Goal: Ask a question

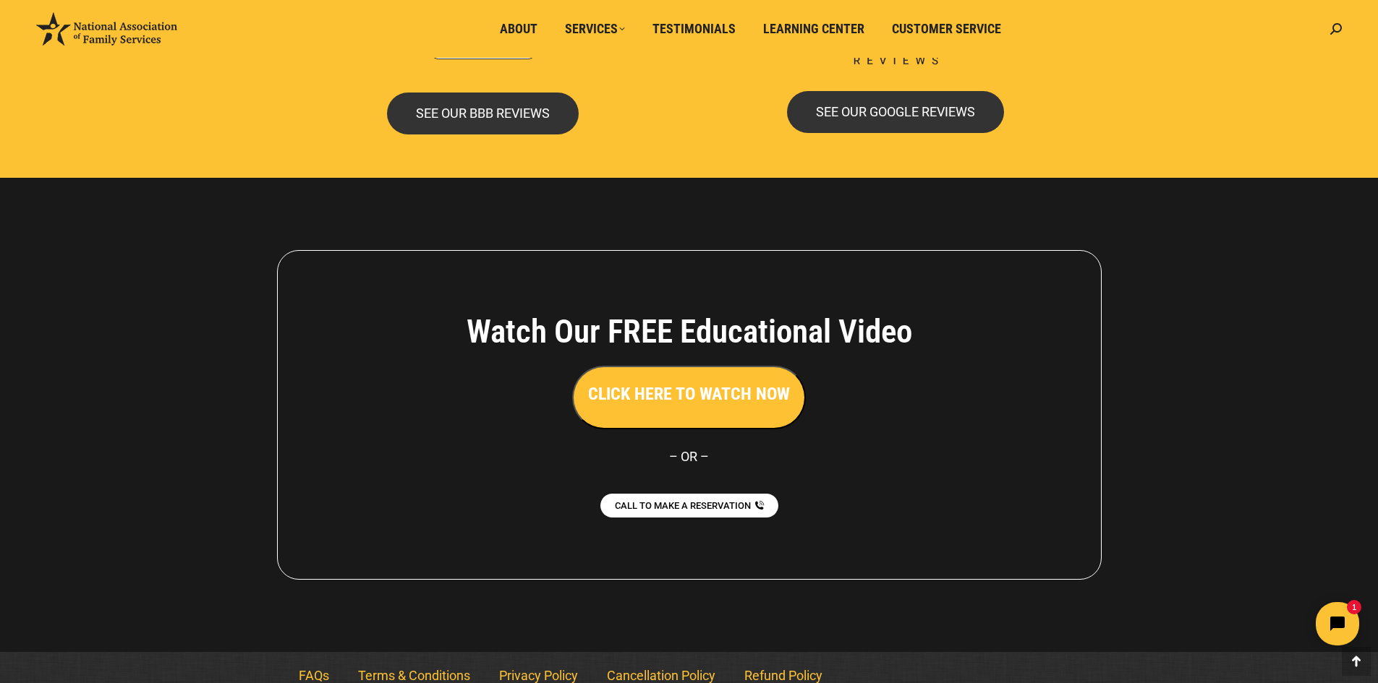
scroll to position [3116, 0]
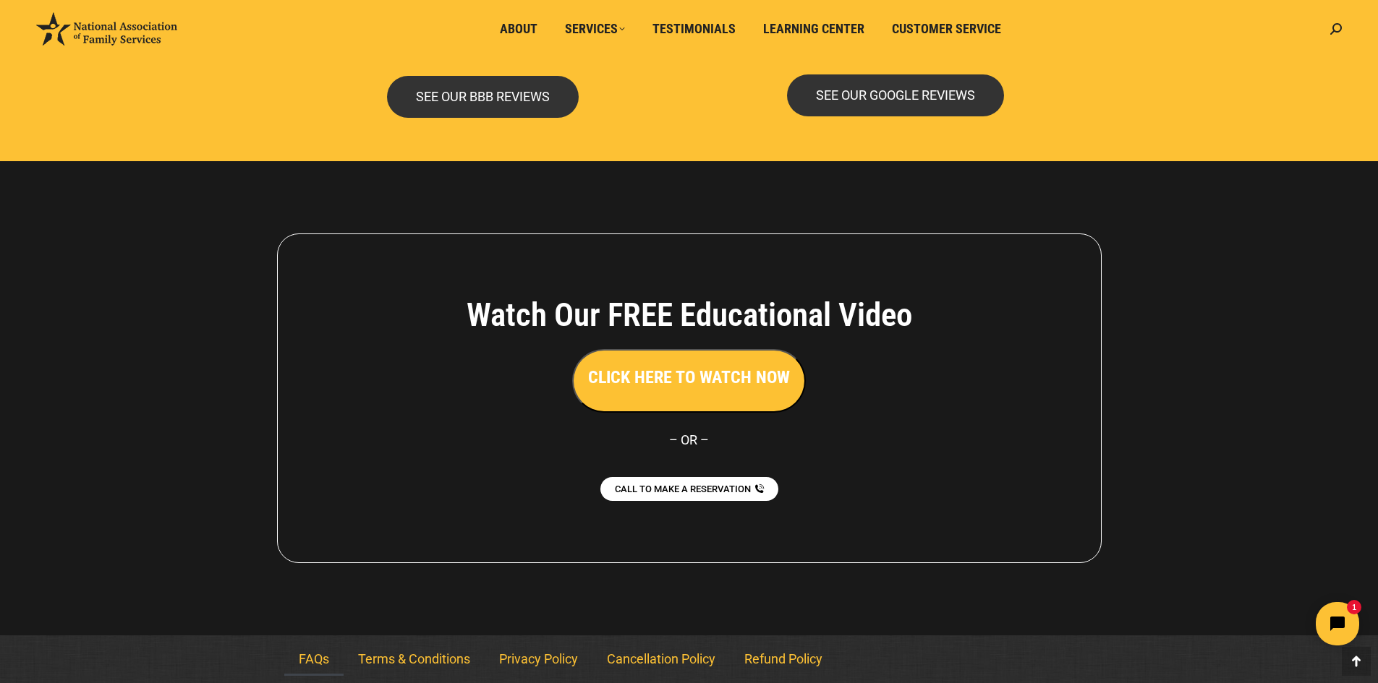
click at [321, 659] on link "FAQs" at bounding box center [313, 659] width 59 height 33
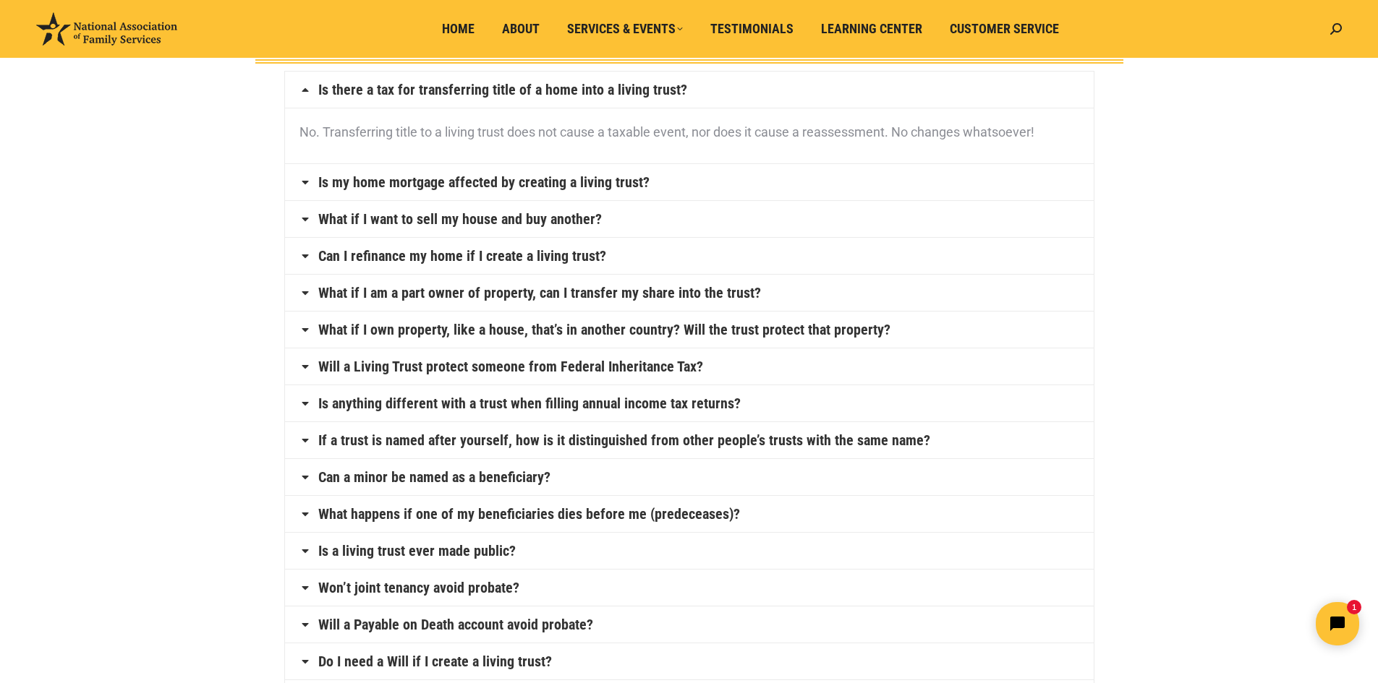
scroll to position [145, 0]
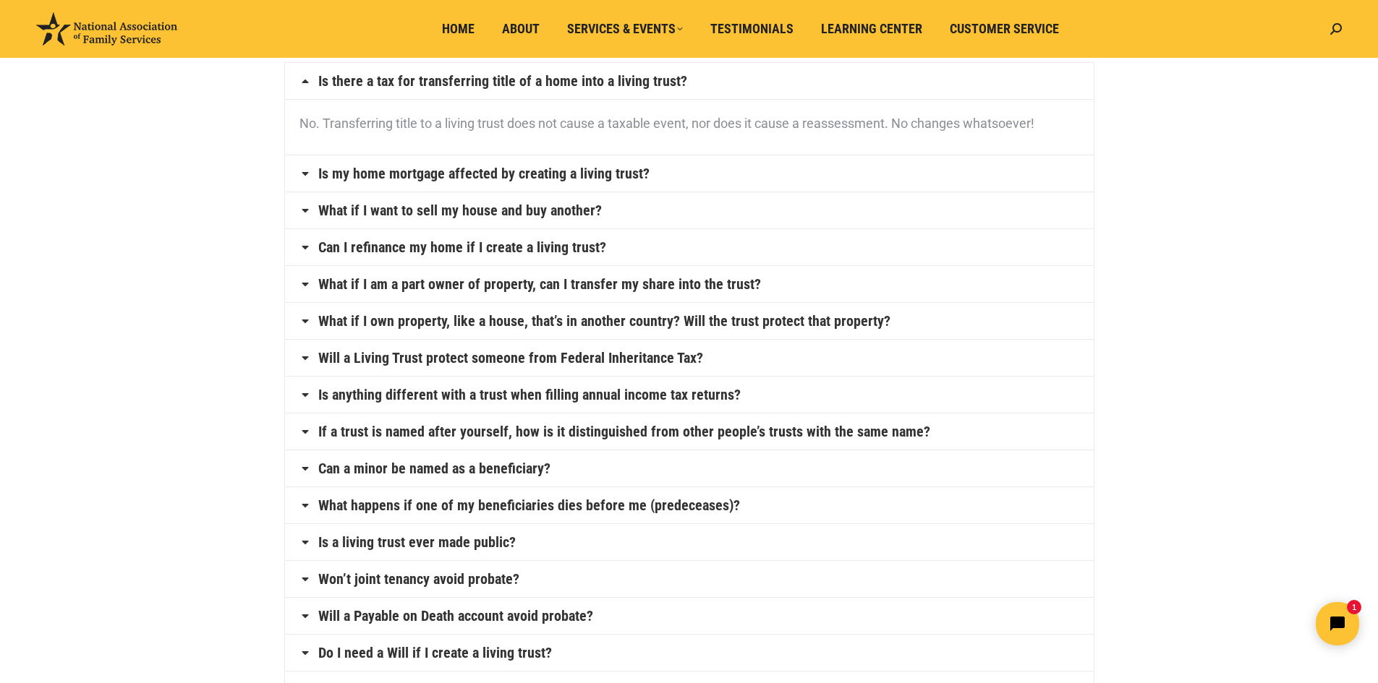
click at [304, 359] on icon at bounding box center [305, 358] width 12 height 12
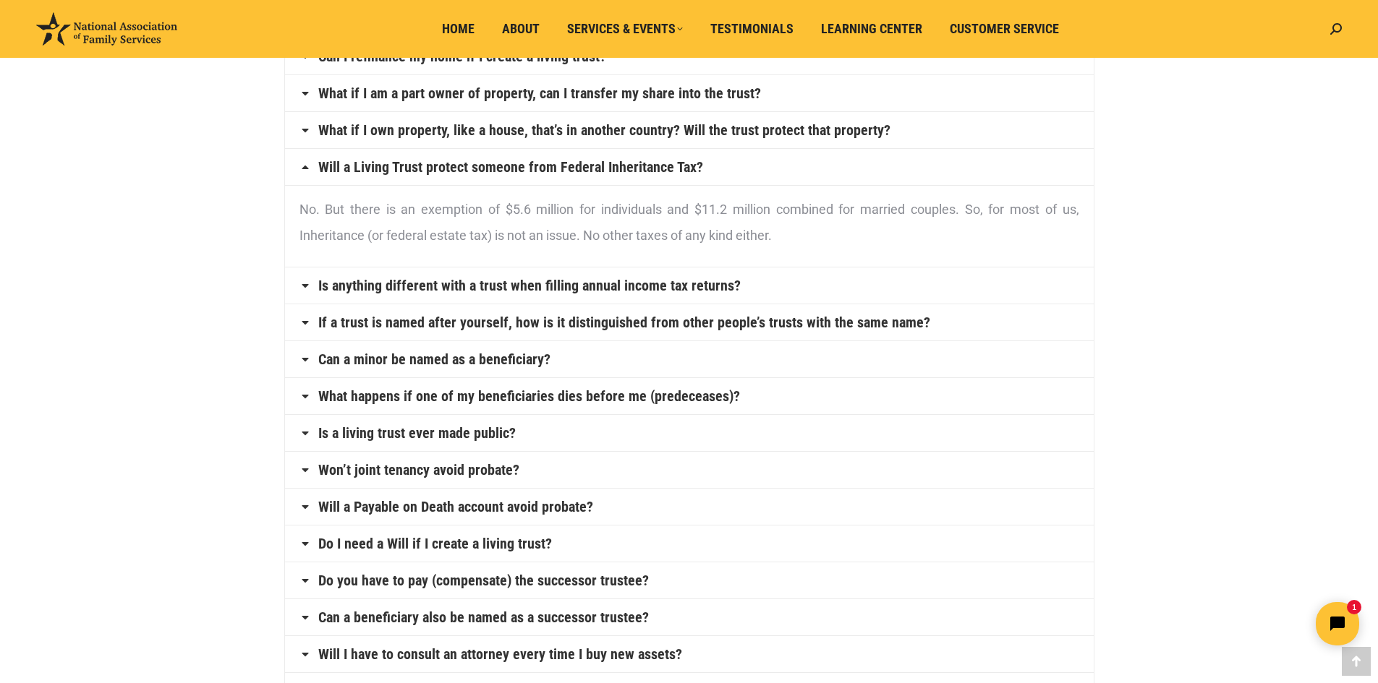
scroll to position [289, 0]
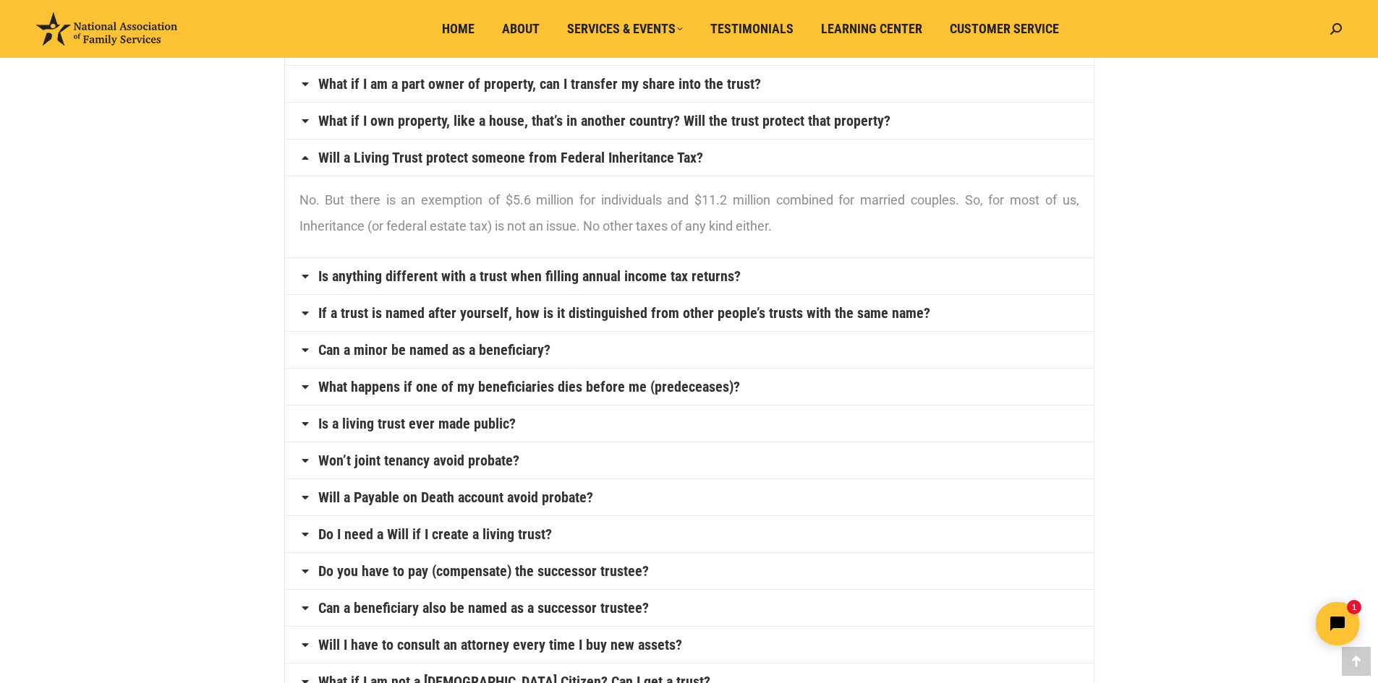
click at [304, 387] on icon at bounding box center [305, 387] width 12 height 12
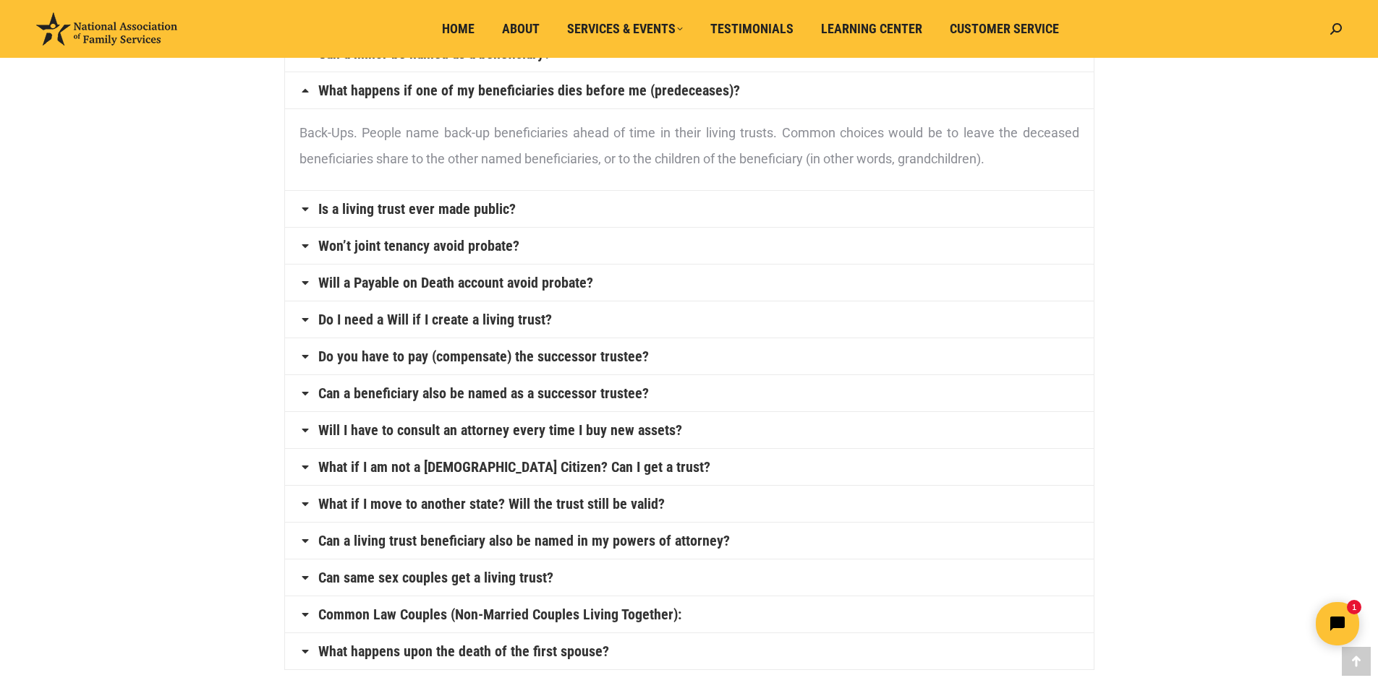
scroll to position [506, 0]
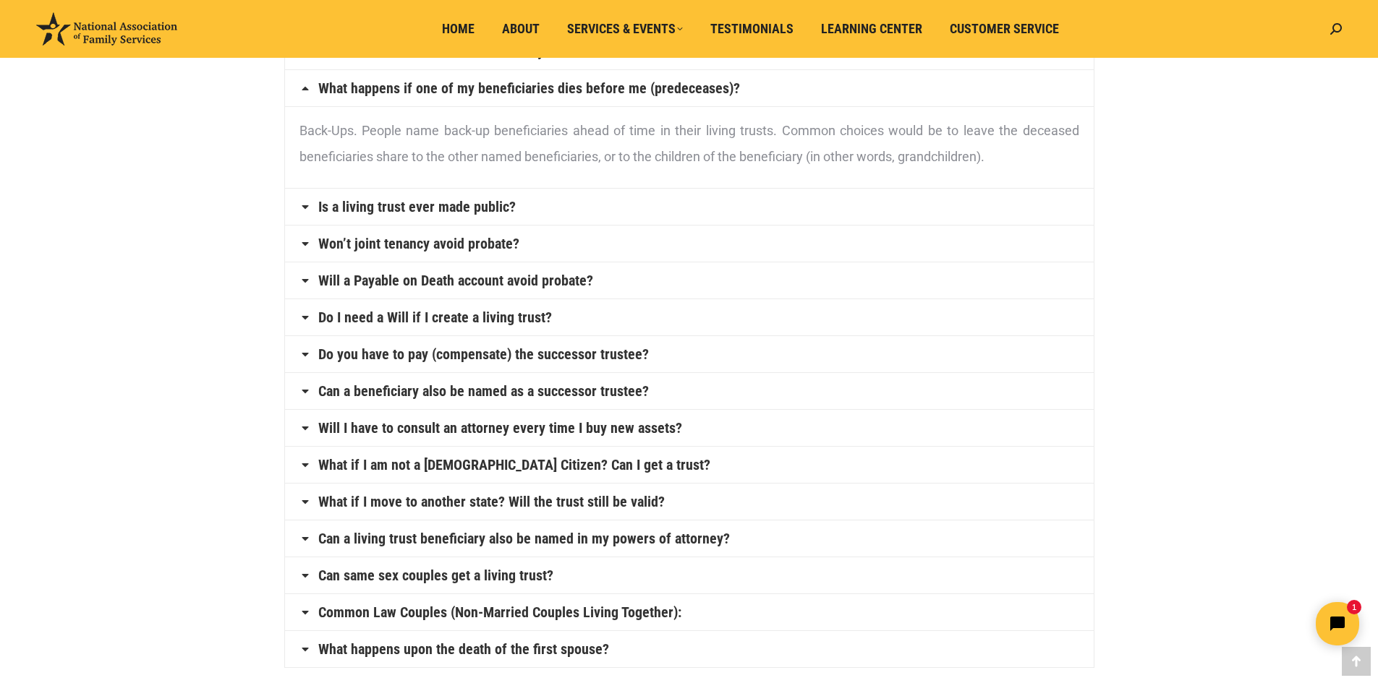
click at [306, 244] on icon at bounding box center [305, 244] width 12 height 12
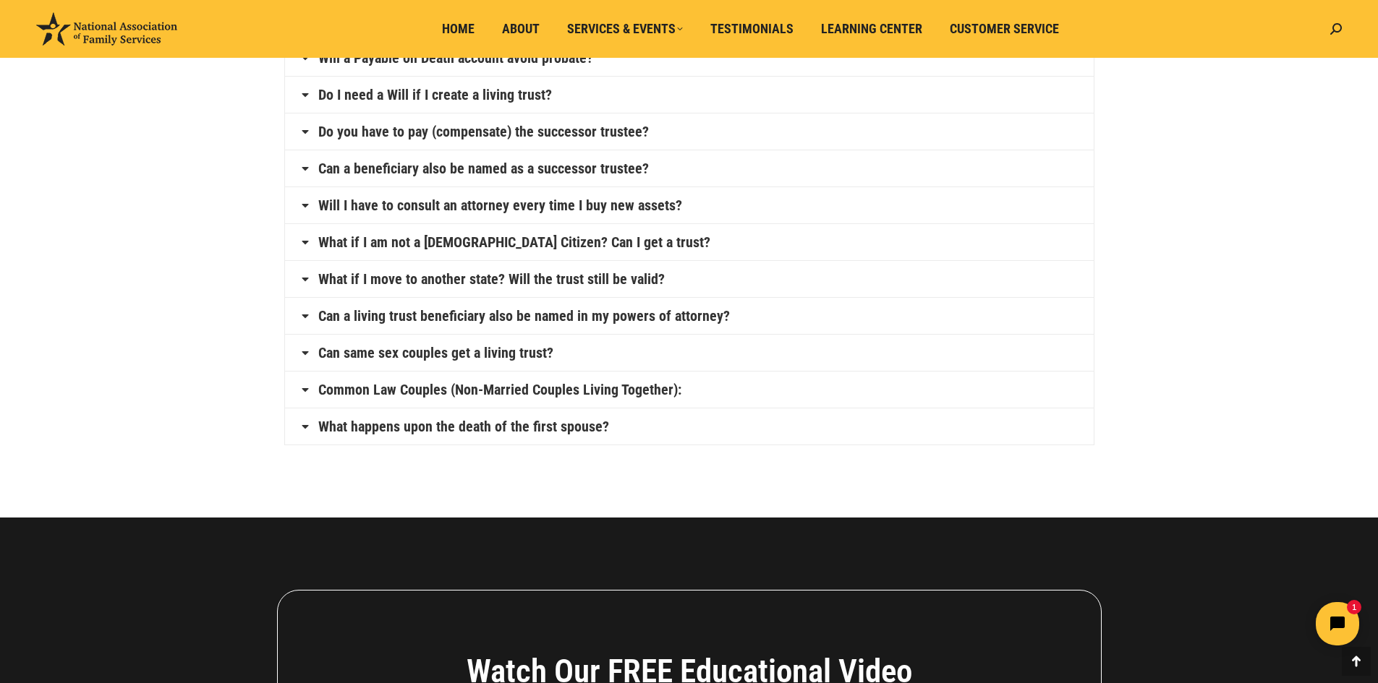
scroll to position [796, 0]
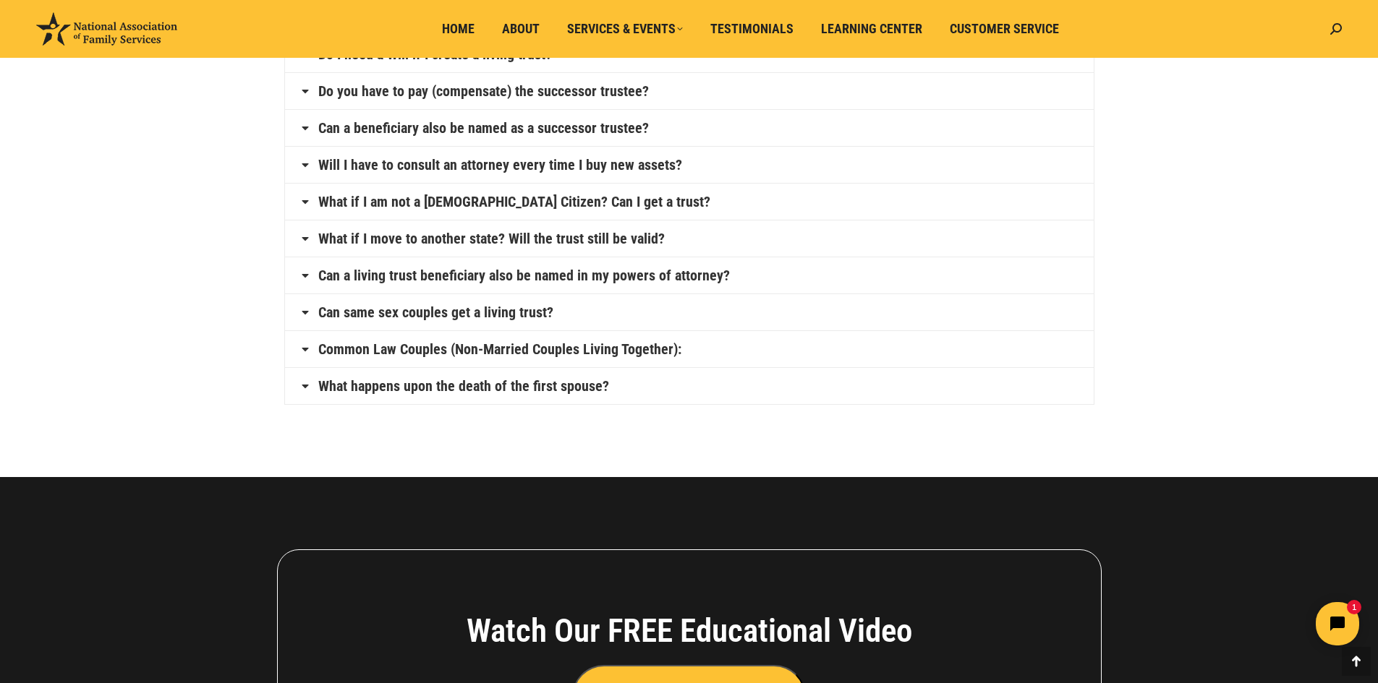
click at [308, 281] on icon at bounding box center [305, 276] width 12 height 12
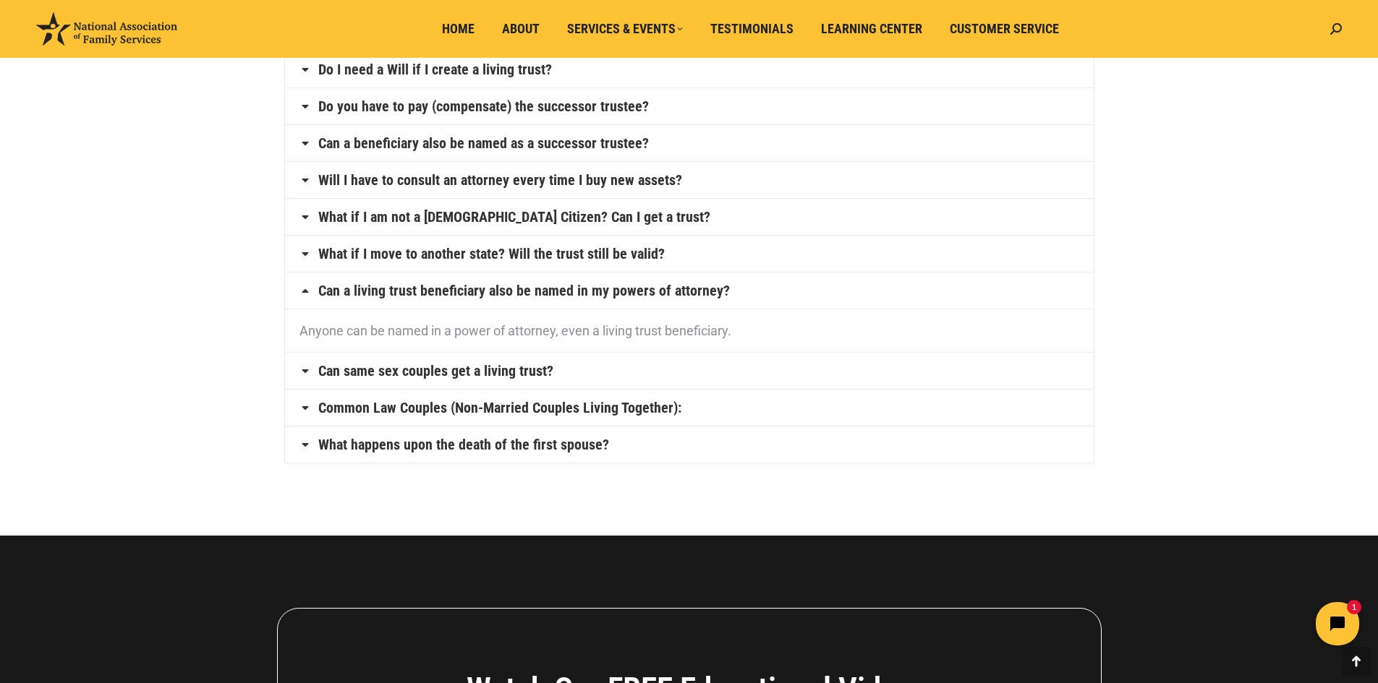
scroll to position [688, 0]
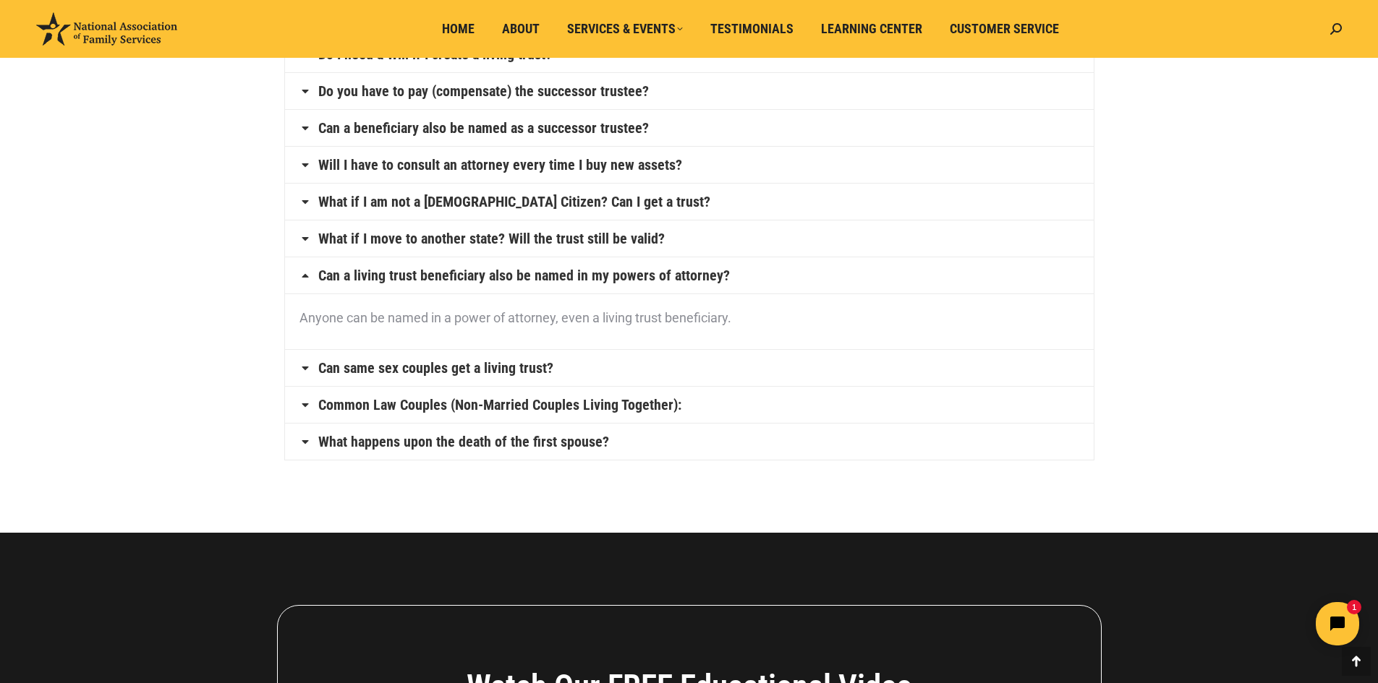
click at [305, 369] on icon at bounding box center [305, 368] width 12 height 12
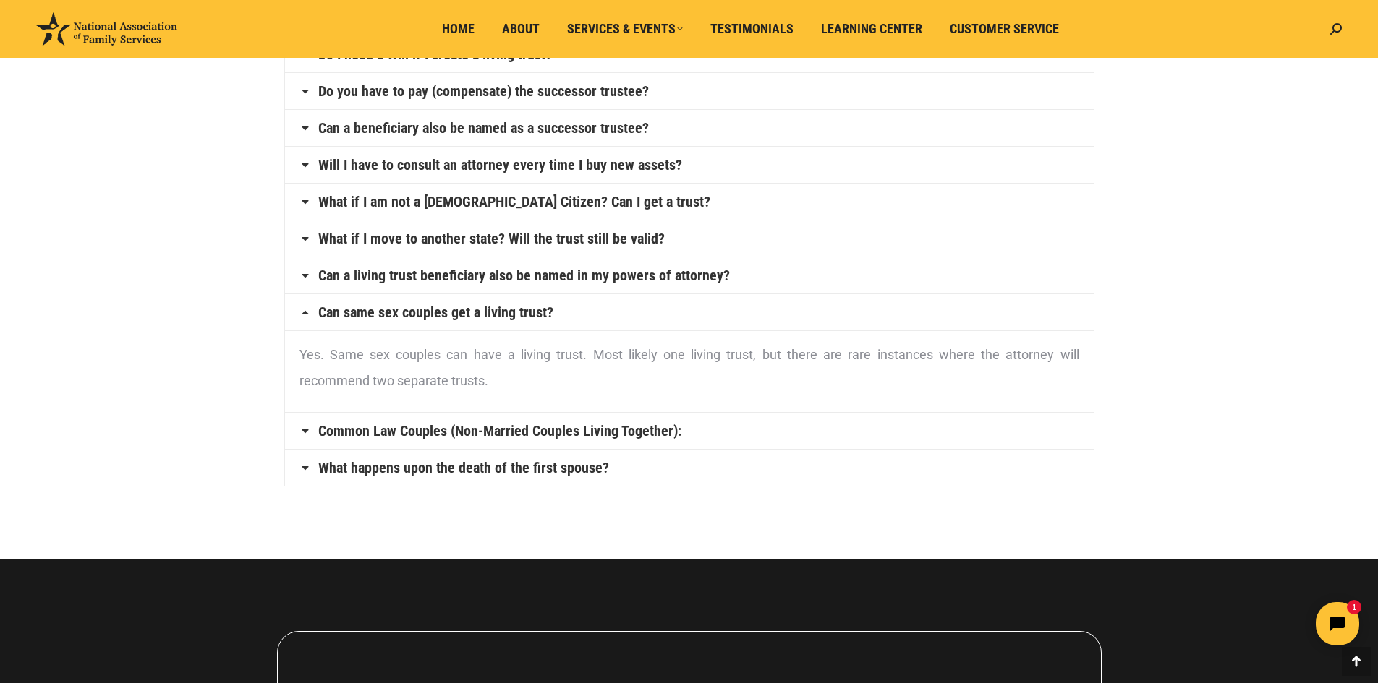
click at [307, 433] on icon at bounding box center [305, 431] width 12 height 12
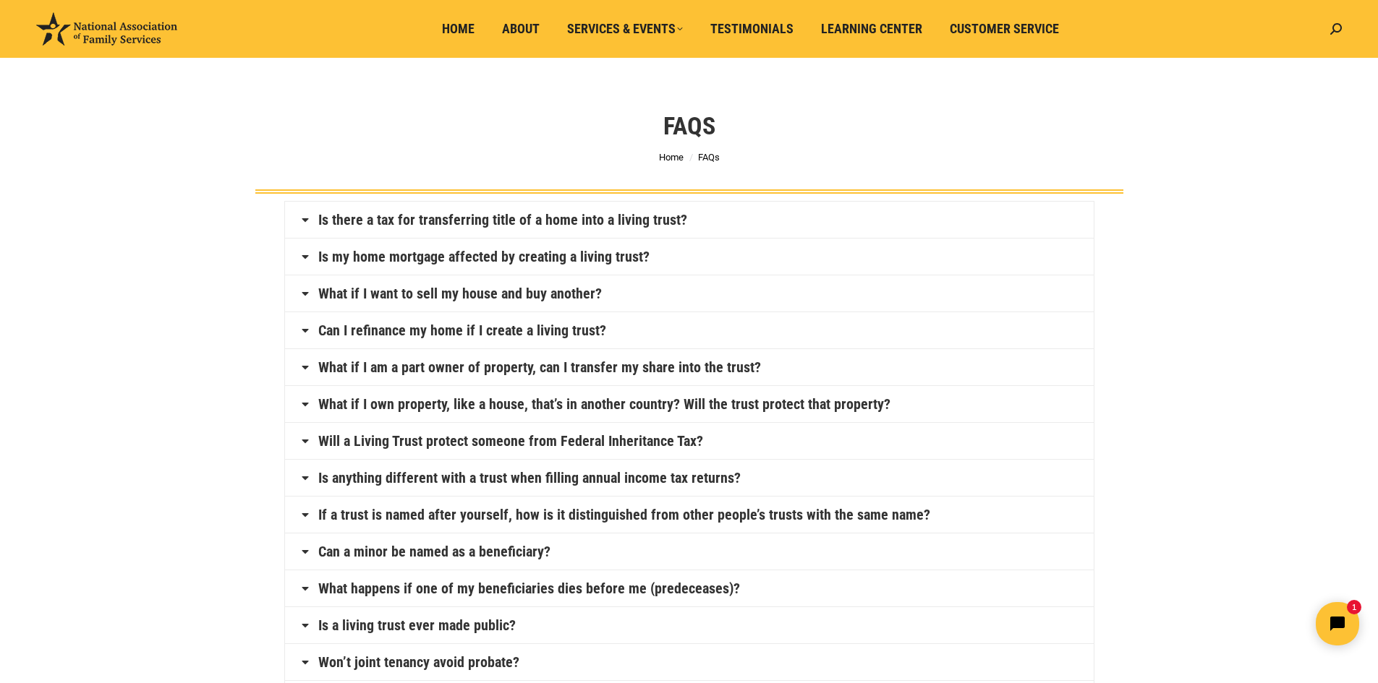
scroll to position [0, 0]
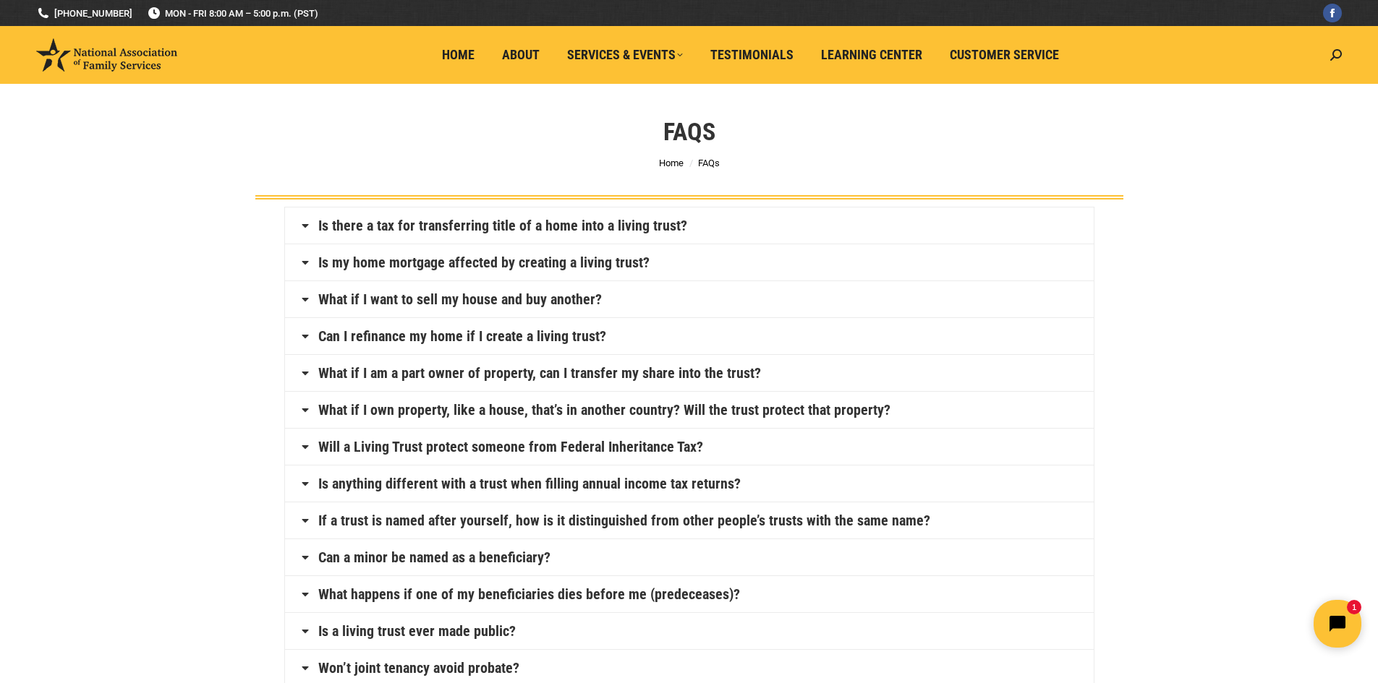
click at [1332, 626] on icon "Open chat widget" at bounding box center [1337, 624] width 16 height 16
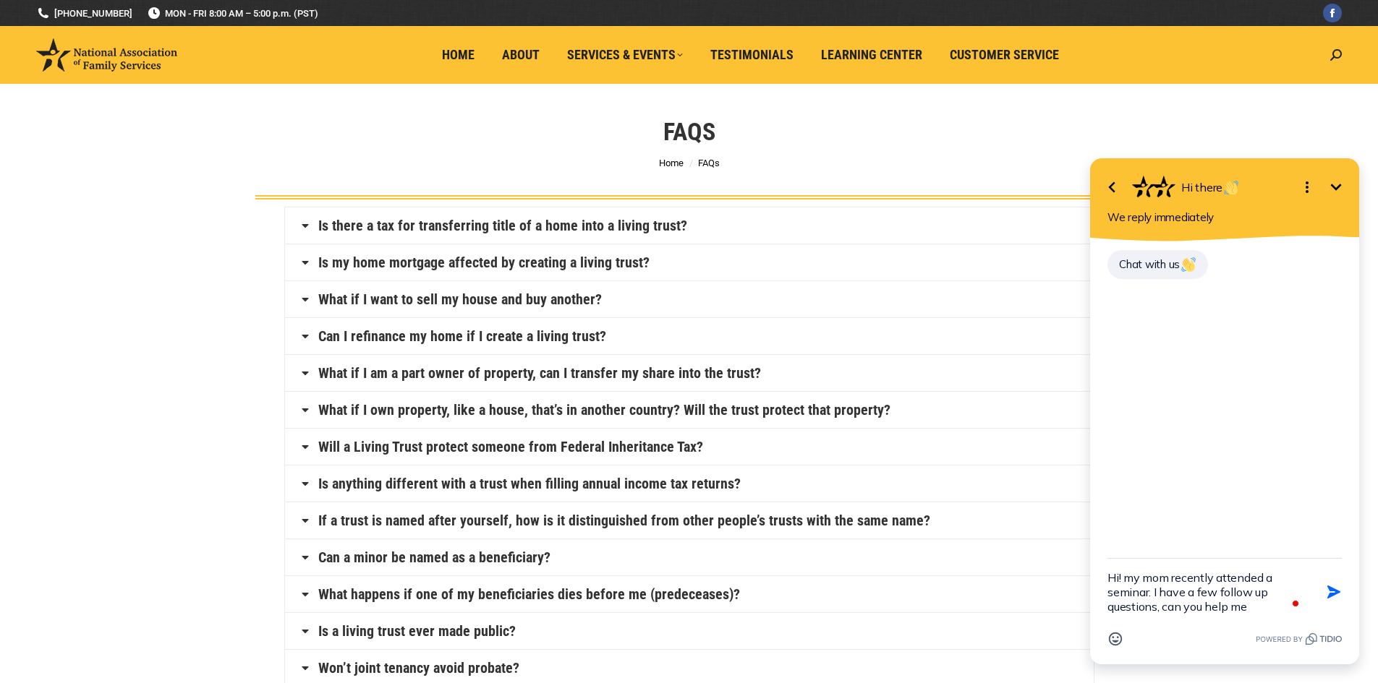
type textarea "Hi! my mom recently attended a seminar. I have a few follow up questions, can y…"
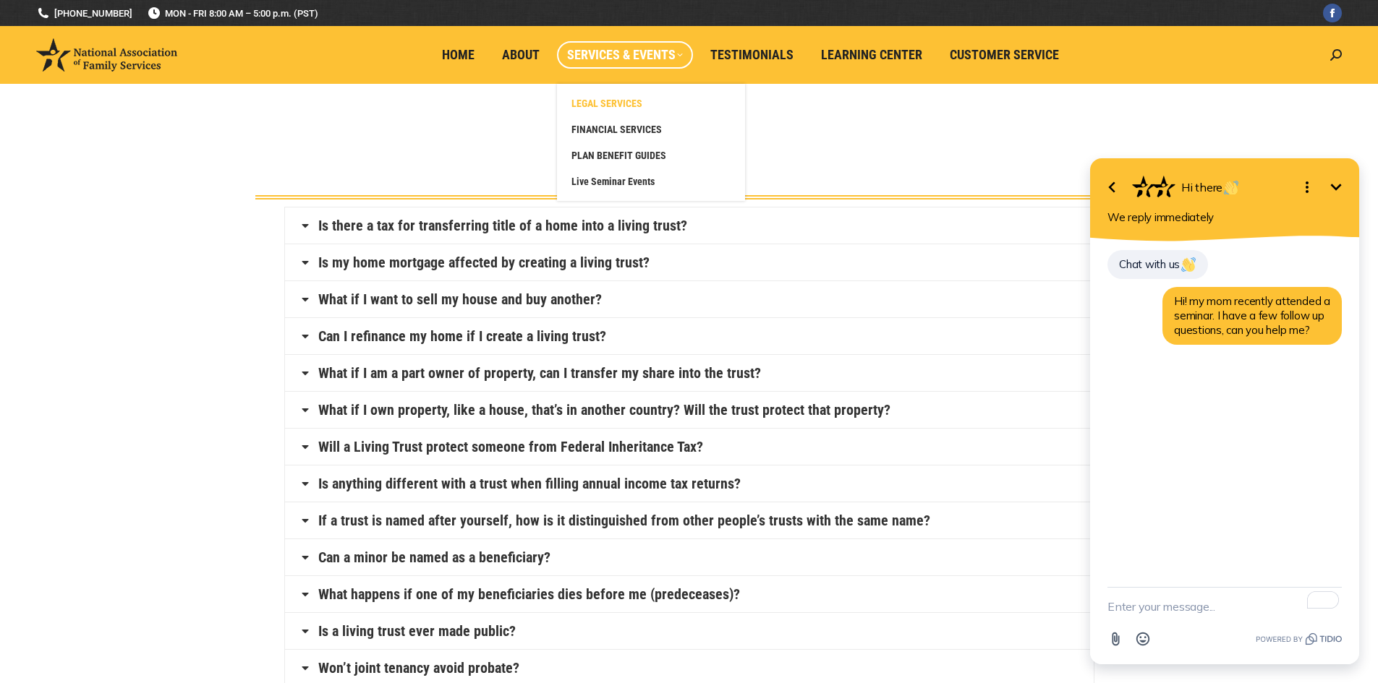
click at [616, 98] on span "LEGAL SERVICES" at bounding box center [606, 103] width 71 height 13
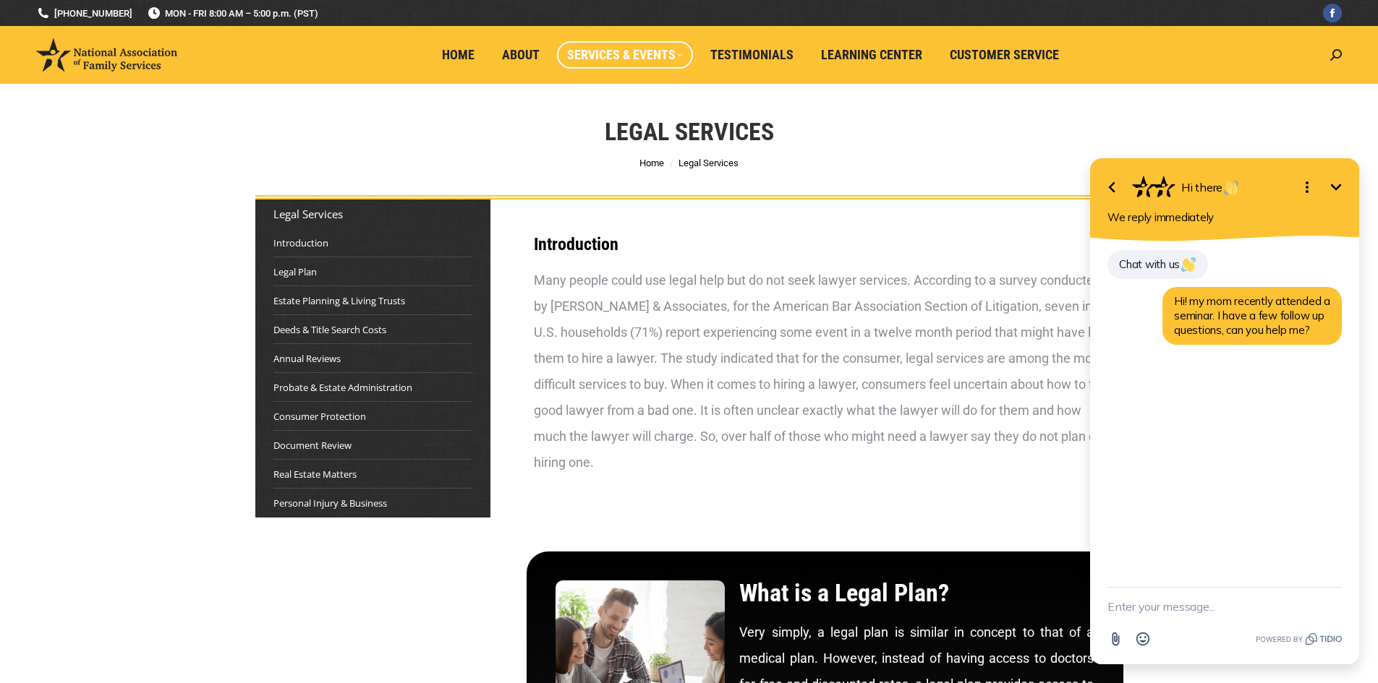
click at [1336, 189] on icon "Minimize" at bounding box center [1336, 187] width 11 height 7
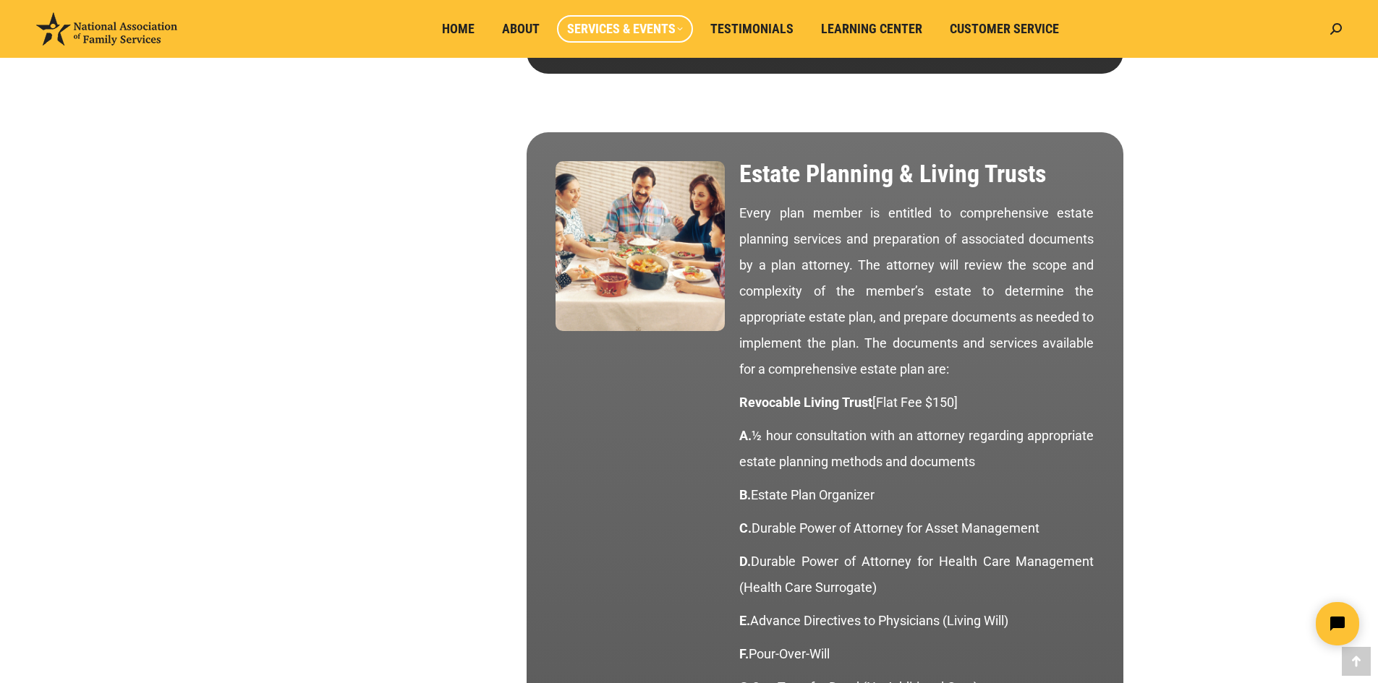
scroll to position [1230, 0]
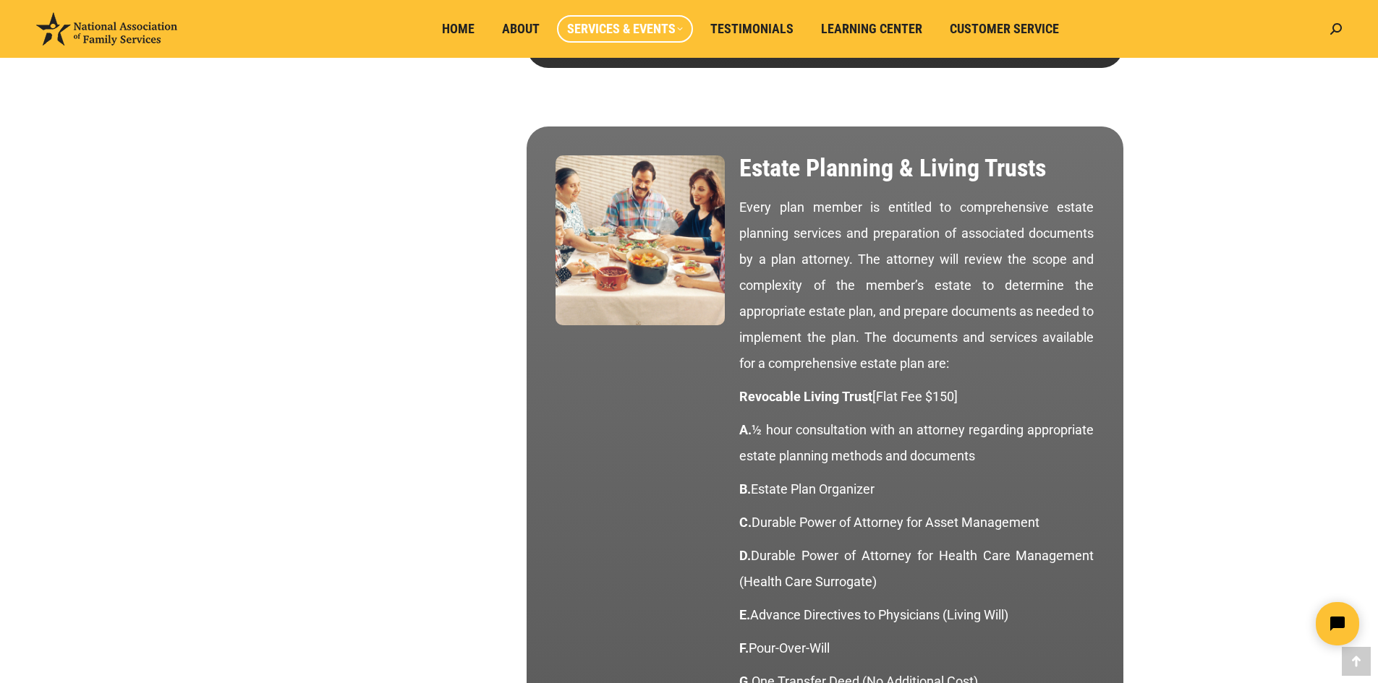
click at [740, 205] on p "Every plan member is entitled to comprehensive estate planning services and pre…" at bounding box center [916, 286] width 354 height 182
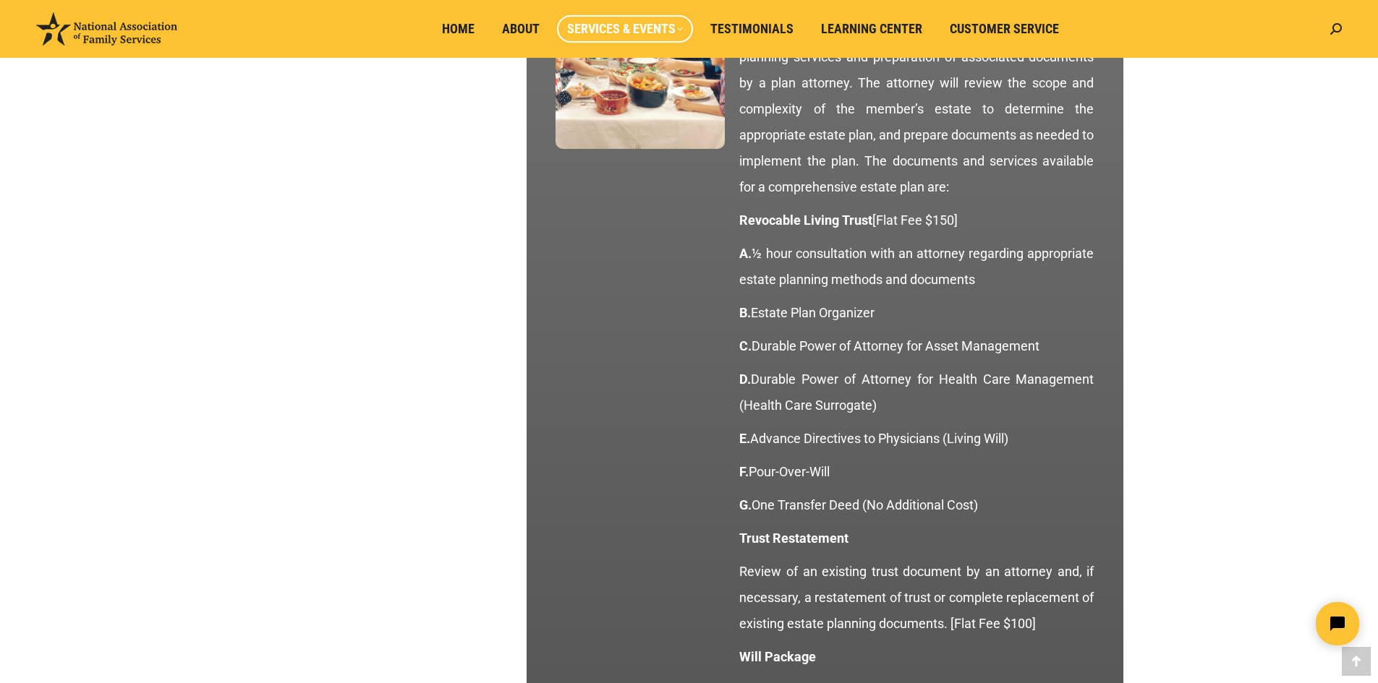
scroll to position [1302, 0]
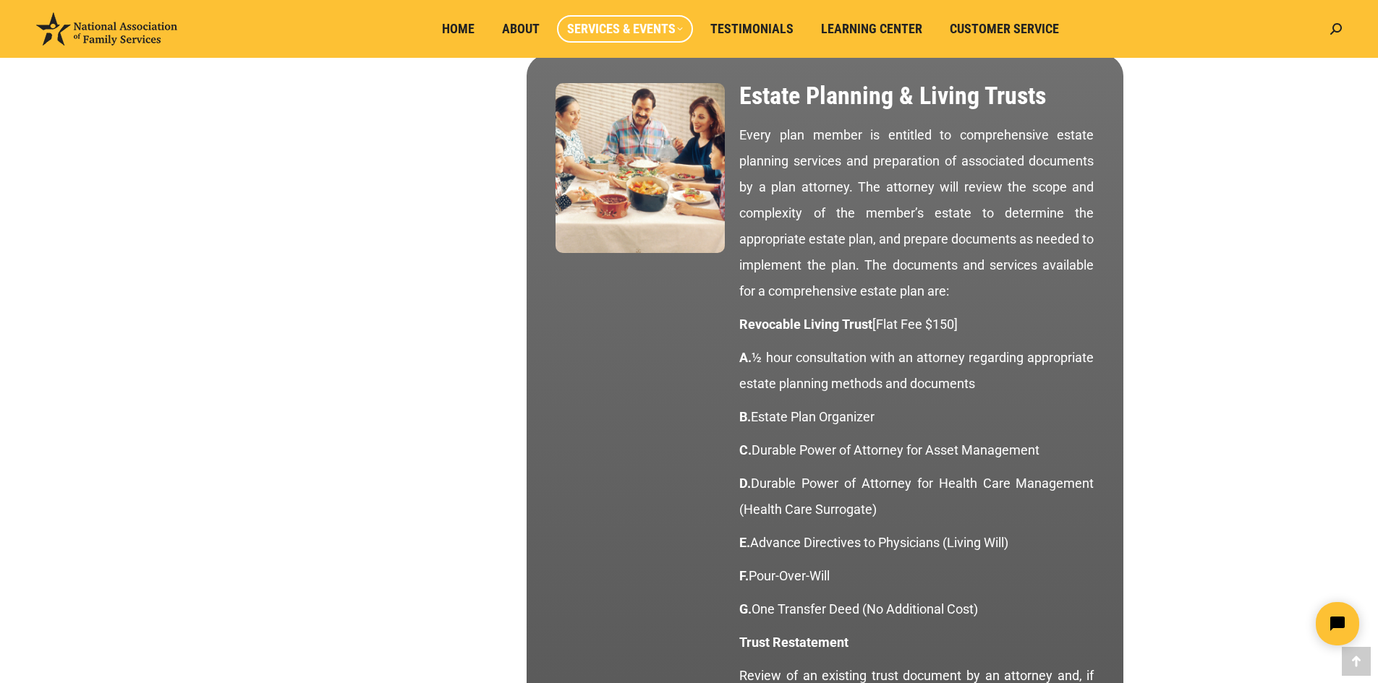
drag, startPoint x: 739, startPoint y: 326, endPoint x: 1006, endPoint y: 610, distance: 389.4
copy div "Revocable Living Trust [Flat Fee $150] A. ½ hour consultation with an attorney …"
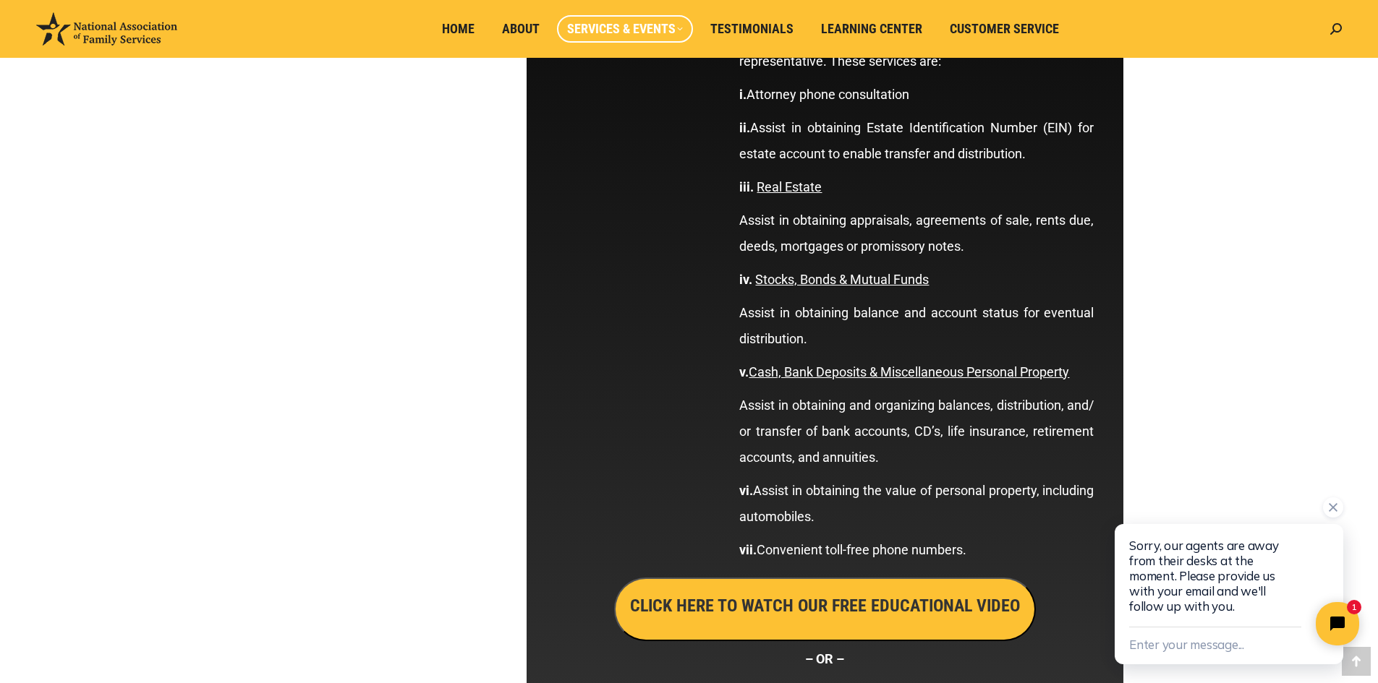
scroll to position [4541, 0]
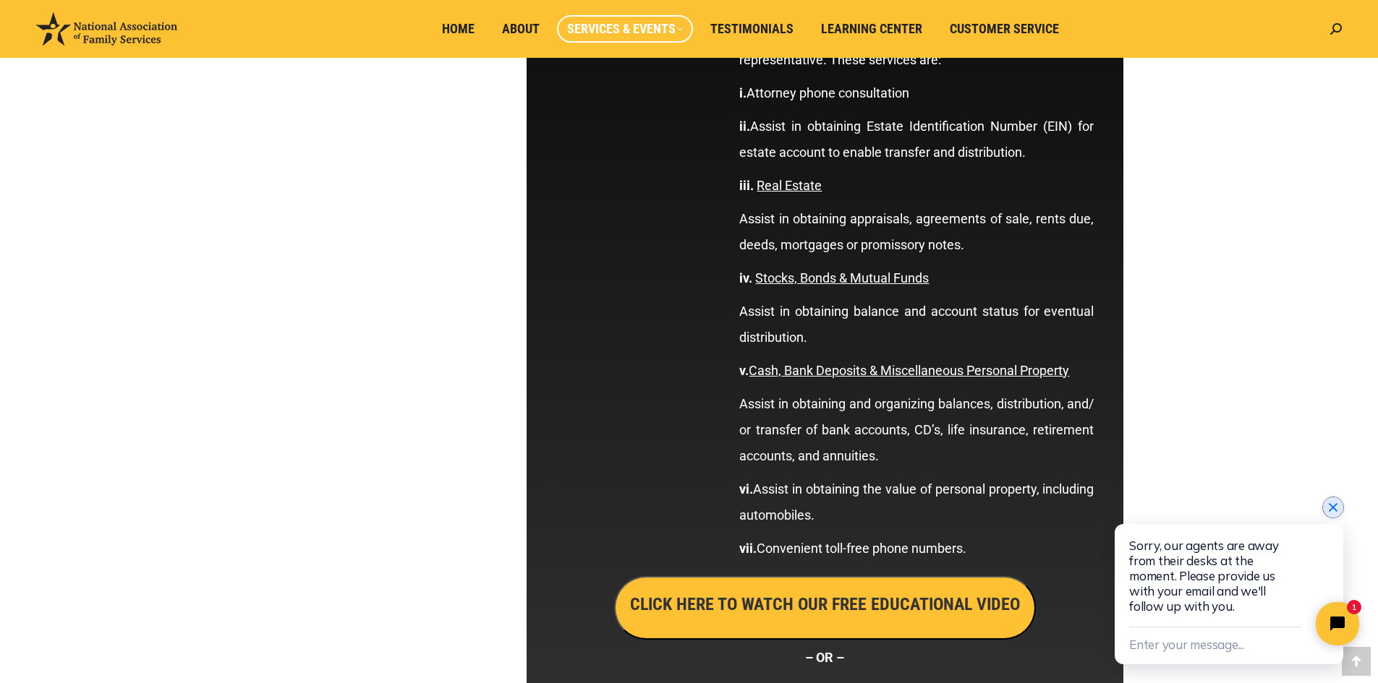
click at [1337, 506] on icon "Close chat widget" at bounding box center [1333, 507] width 14 height 14
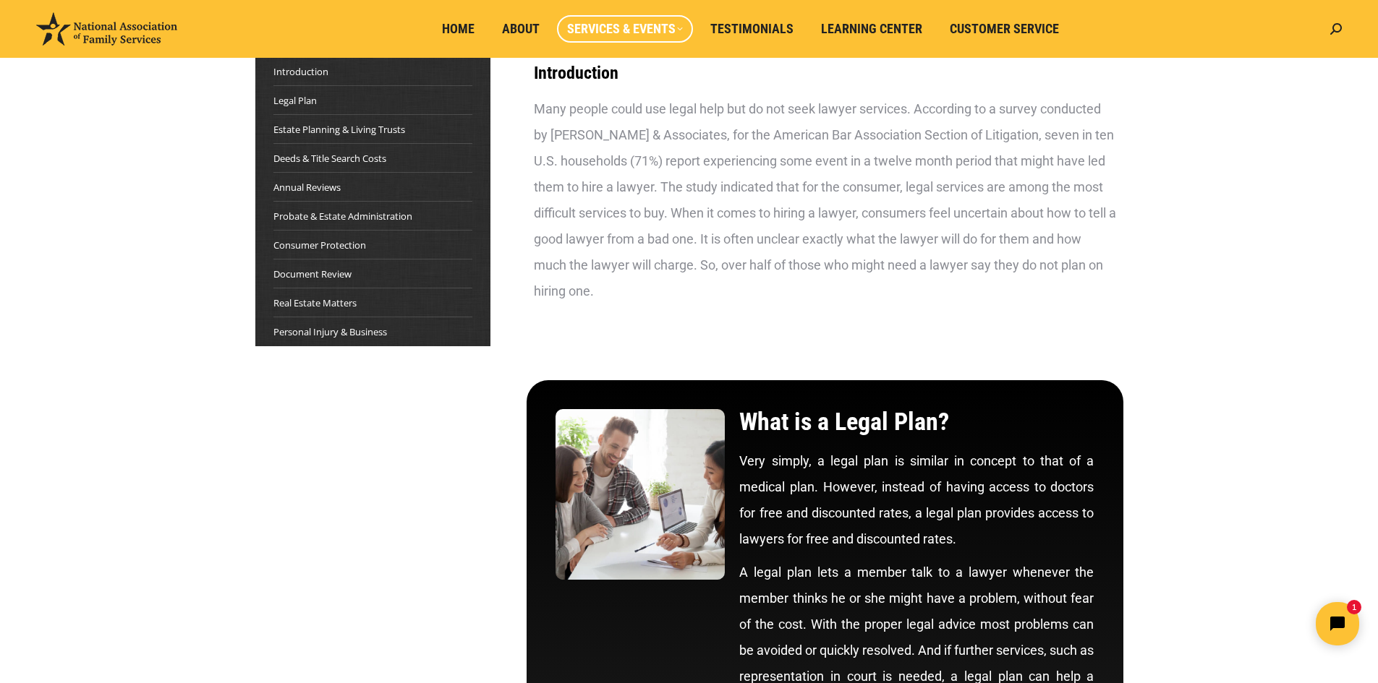
scroll to position [0, 0]
